Goal: Task Accomplishment & Management: Manage account settings

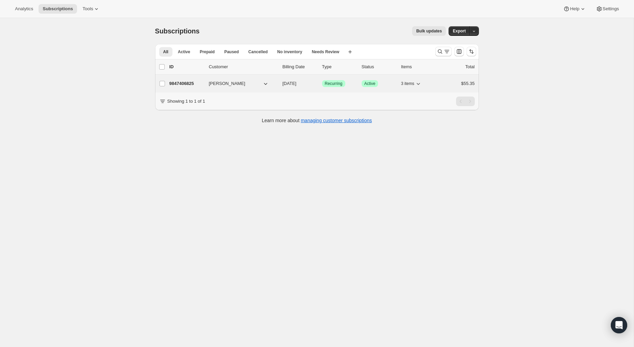
click at [191, 82] on p "9847406825" at bounding box center [186, 83] width 34 height 7
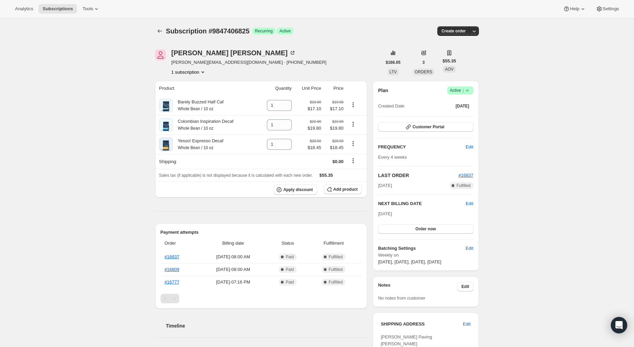
click at [466, 89] on icon at bounding box center [467, 90] width 7 height 7
click at [460, 103] on span "Pause subscription" at bounding box center [457, 103] width 37 height 5
